Goal: Information Seeking & Learning: Understand process/instructions

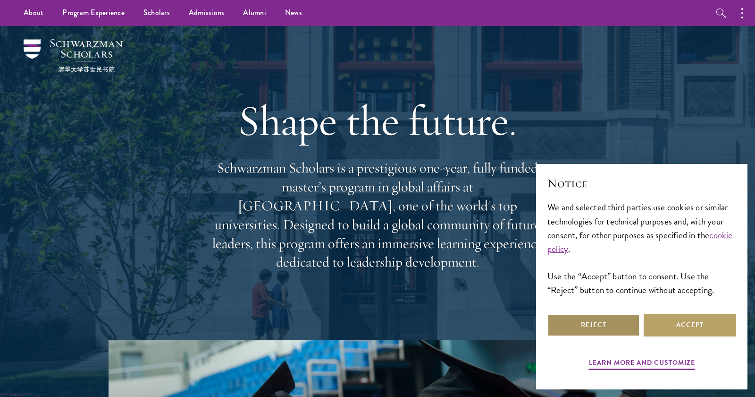
click at [598, 322] on button "Reject" at bounding box center [594, 324] width 93 height 23
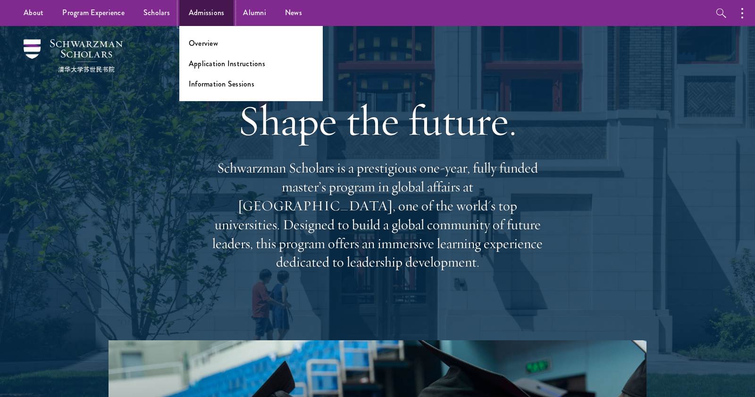
click at [203, 11] on link "Admissions" at bounding box center [206, 13] width 55 height 26
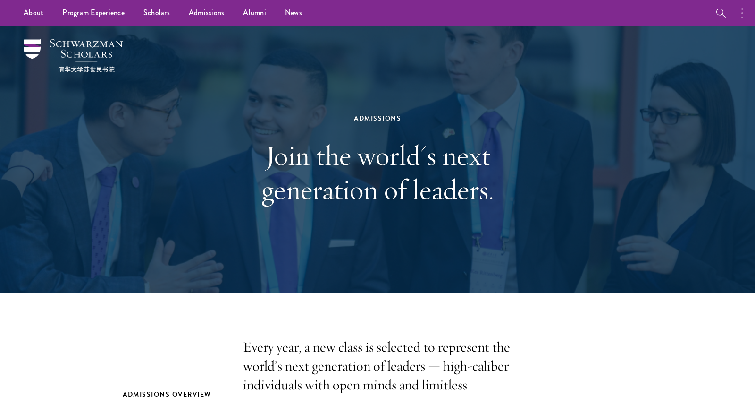
click at [738, 24] on button "button" at bounding box center [745, 13] width 21 height 26
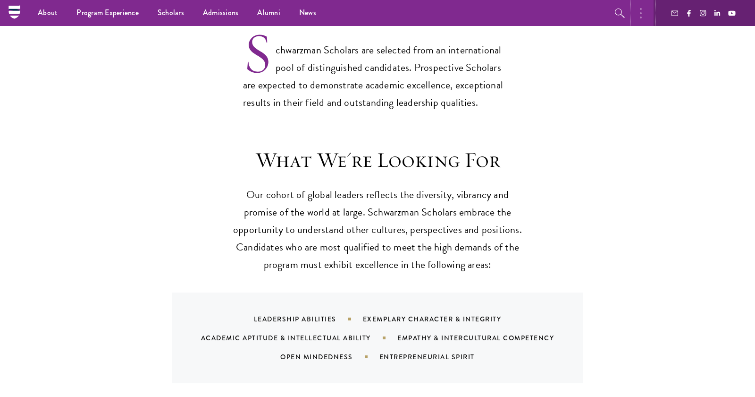
scroll to position [402, 0]
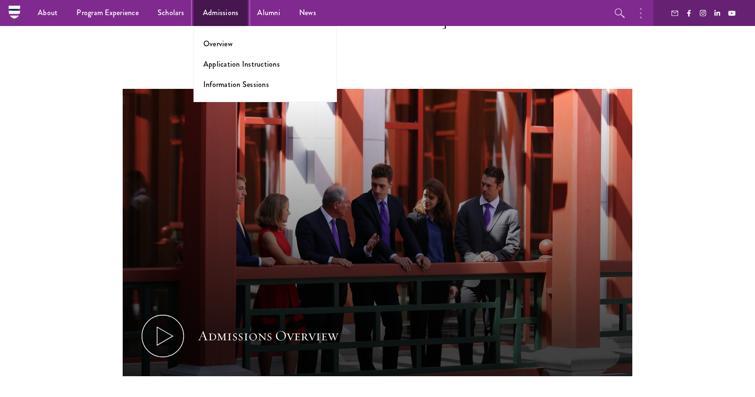
click at [226, 10] on link "Admissions" at bounding box center [221, 13] width 55 height 26
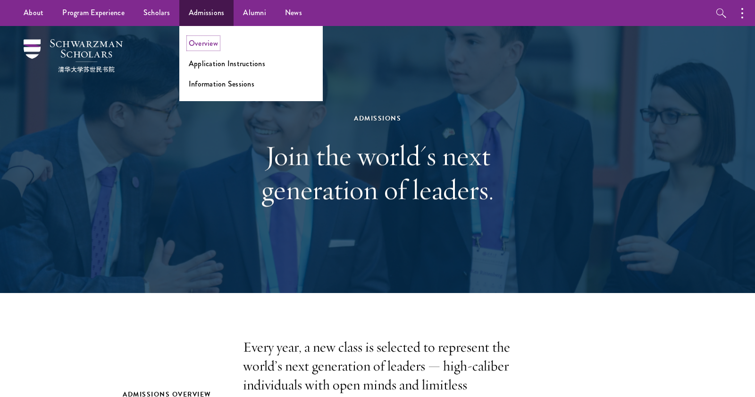
click at [207, 43] on link "Overview" at bounding box center [203, 43] width 29 height 11
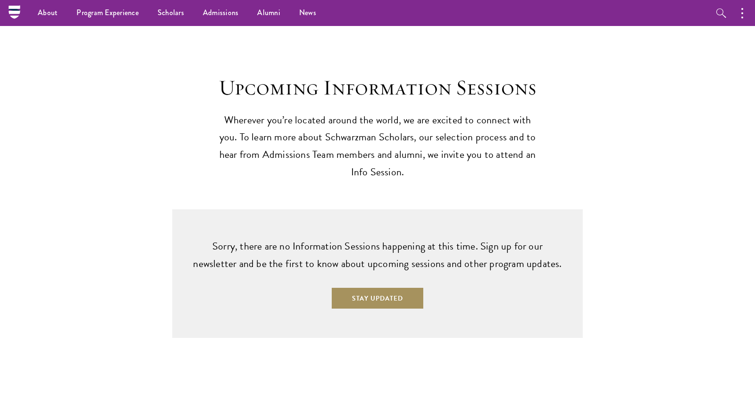
scroll to position [1995, 0]
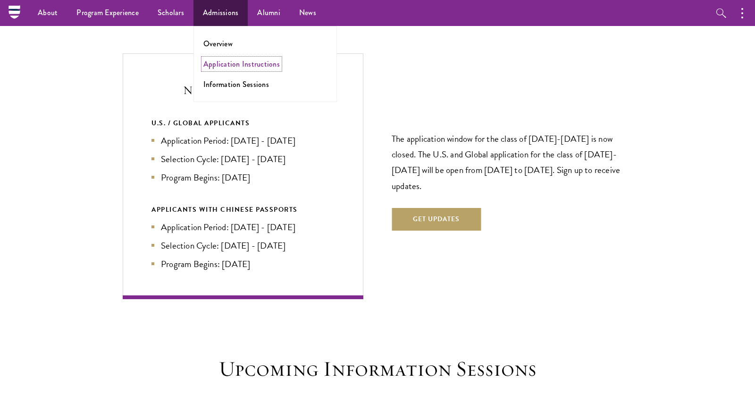
click at [237, 67] on link "Application Instructions" at bounding box center [241, 64] width 76 height 11
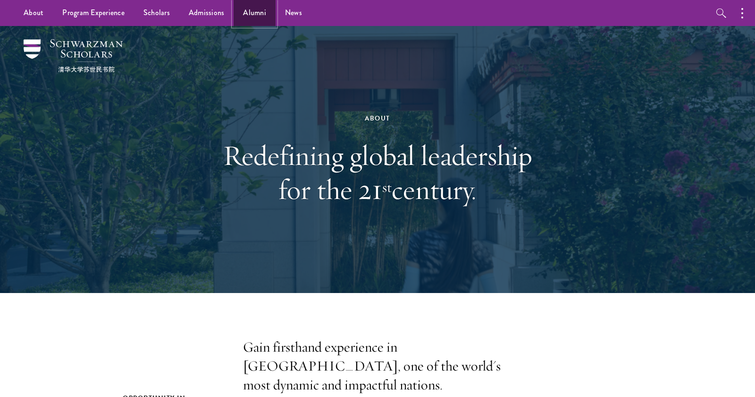
click at [252, 13] on link "Alumni" at bounding box center [255, 13] width 42 height 26
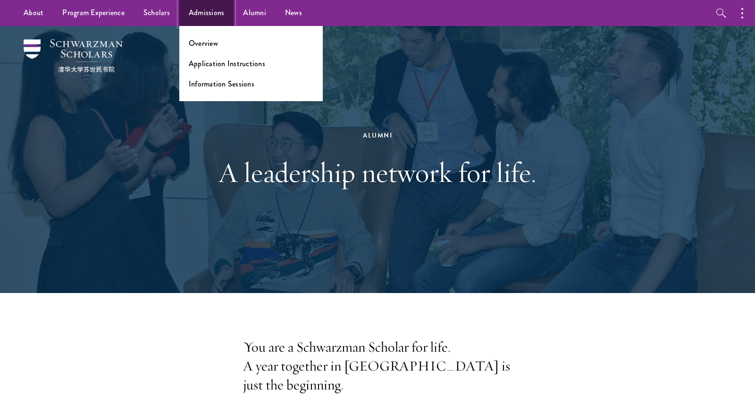
click at [205, 19] on link "Admissions" at bounding box center [206, 13] width 55 height 26
